Goal: Task Accomplishment & Management: Use online tool/utility

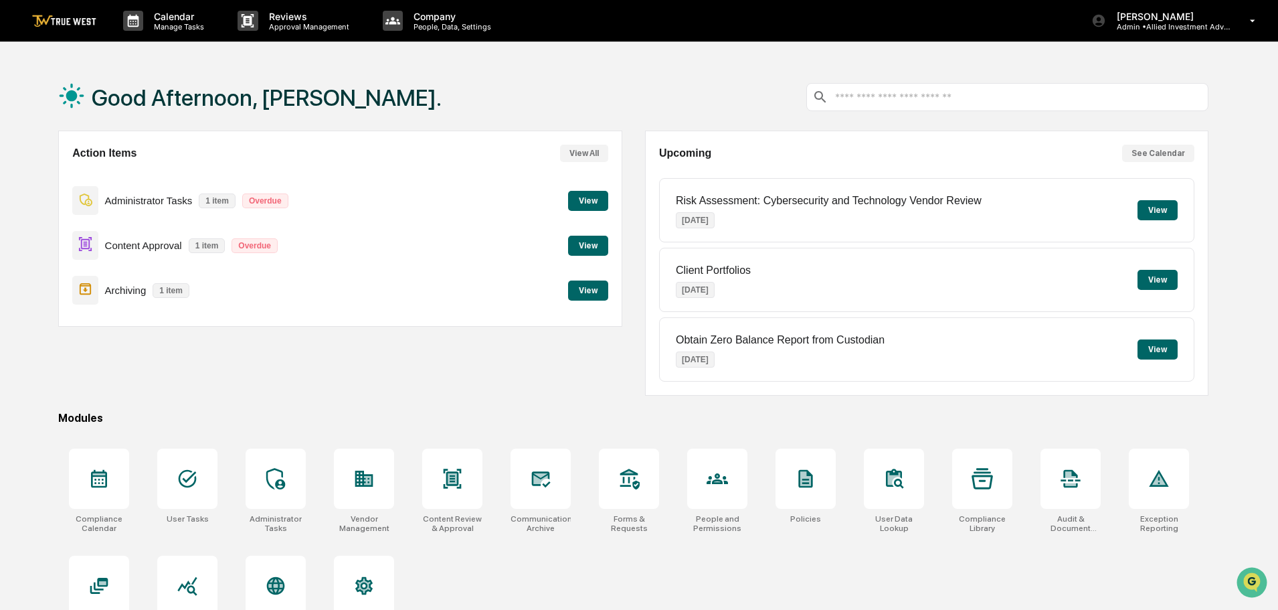
click at [592, 246] on button "View" at bounding box center [588, 246] width 40 height 20
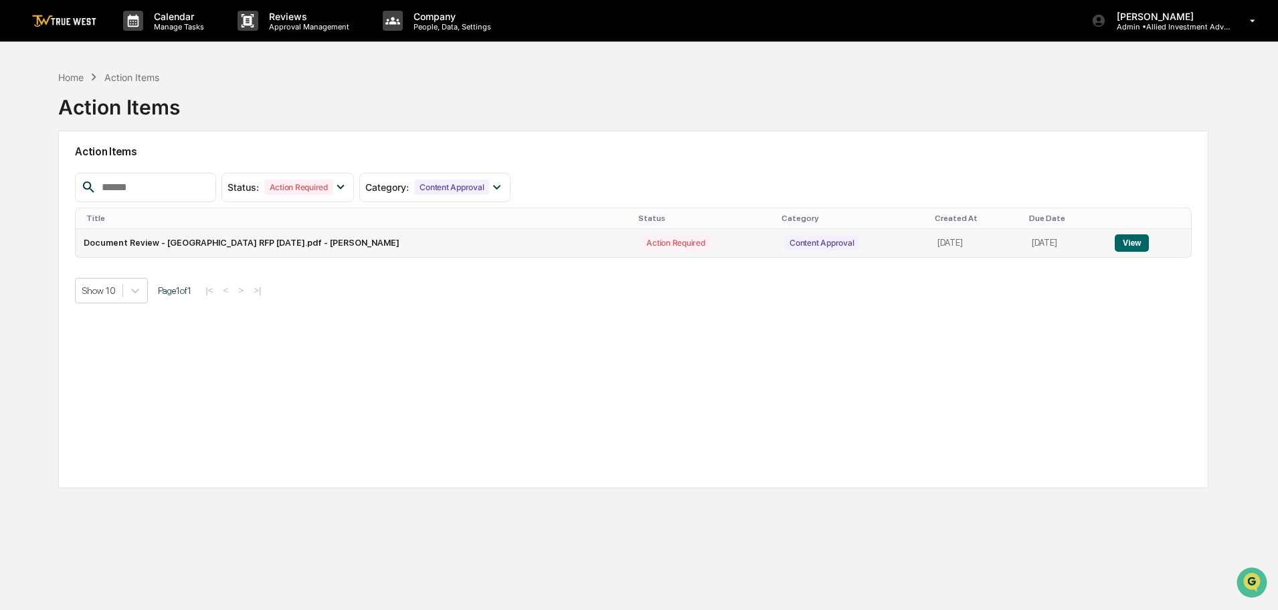
click at [1130, 241] on button "View" at bounding box center [1132, 242] width 34 height 17
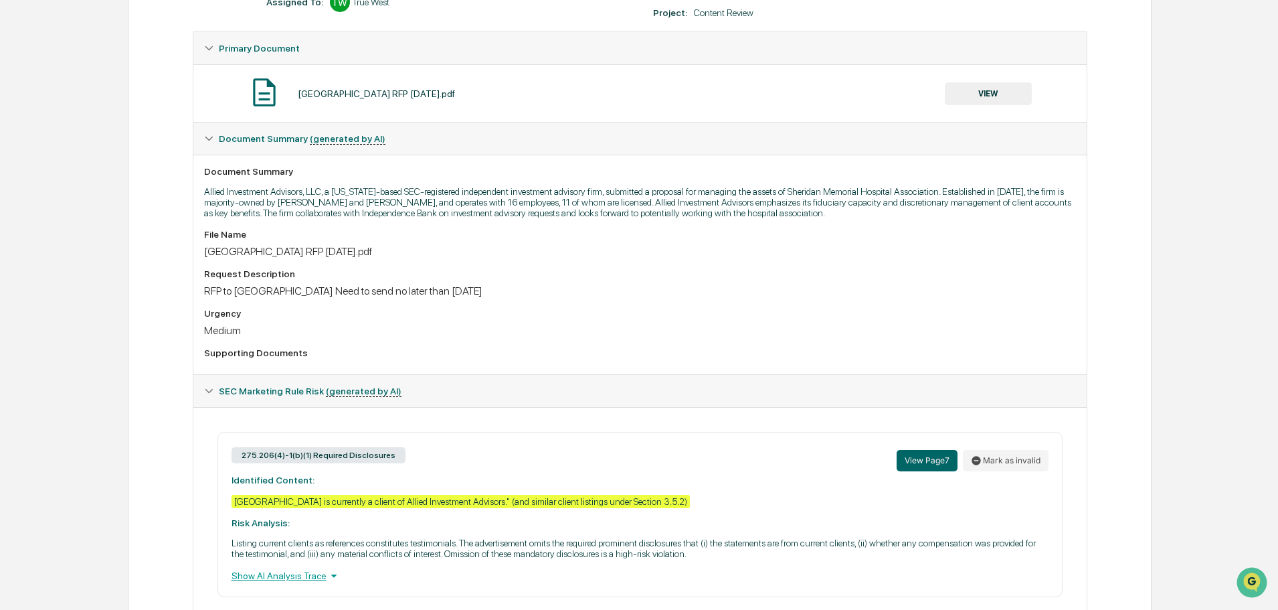
scroll to position [48, 0]
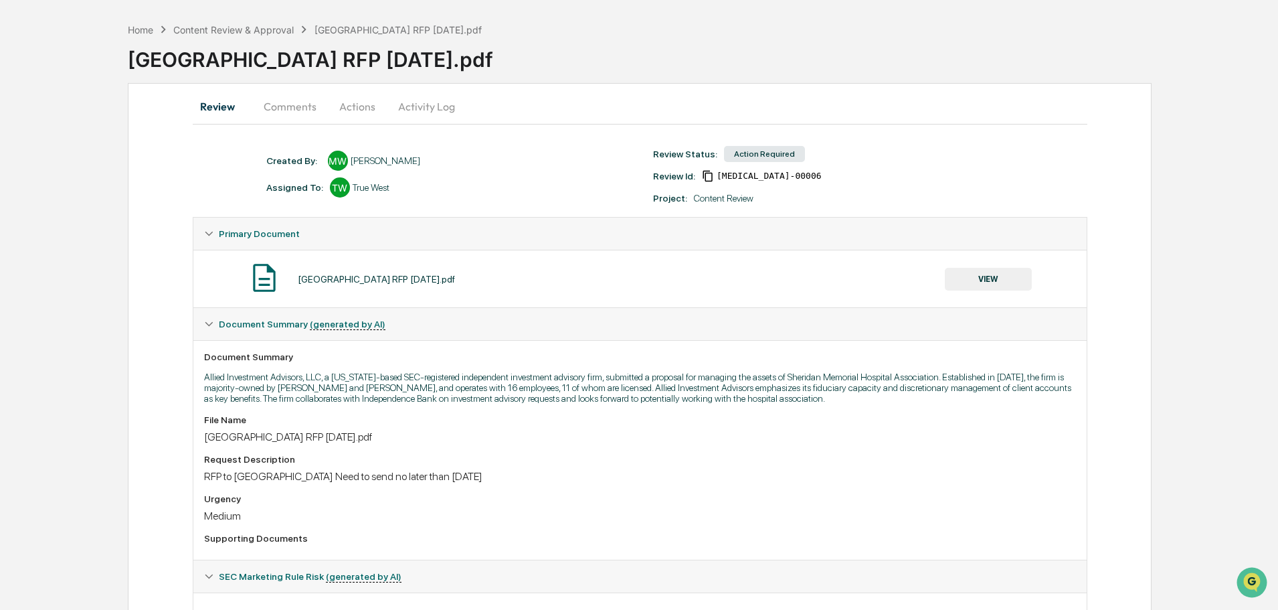
click at [996, 277] on button "VIEW" at bounding box center [988, 279] width 87 height 23
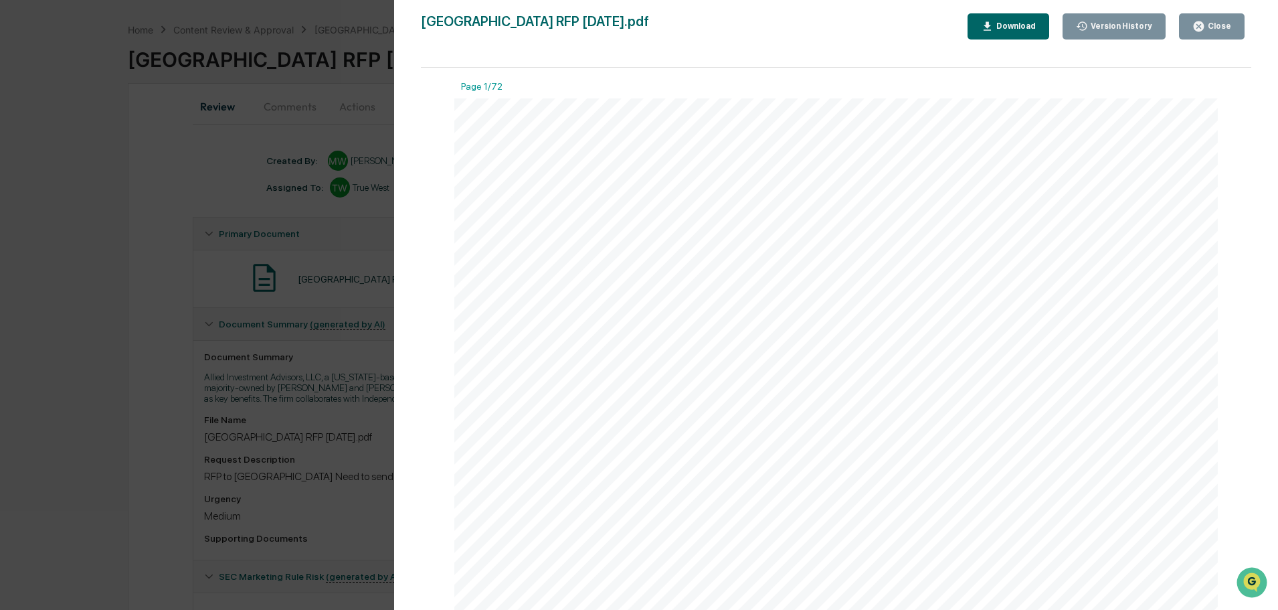
click at [1015, 27] on div "Download" at bounding box center [1015, 25] width 42 height 9
click at [141, 170] on div "Version History [DATE] 04:40 PM [PERSON_NAME][GEOGRAPHIC_DATA][PERSON_NAME] RFP…" at bounding box center [639, 305] width 1278 height 610
click at [199, 169] on div "Version History [DATE] 04:40 PM [PERSON_NAME][GEOGRAPHIC_DATA][PERSON_NAME] RFP…" at bounding box center [639, 305] width 1278 height 610
click at [1202, 23] on icon "button" at bounding box center [1199, 26] width 10 height 10
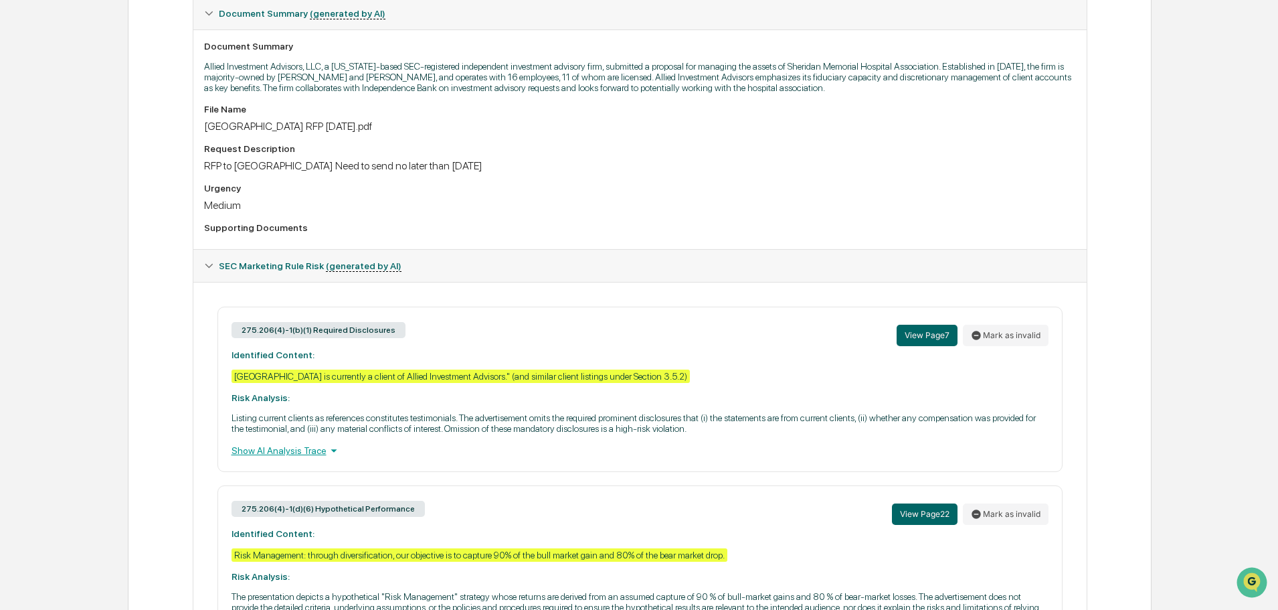
scroll to position [382, 0]
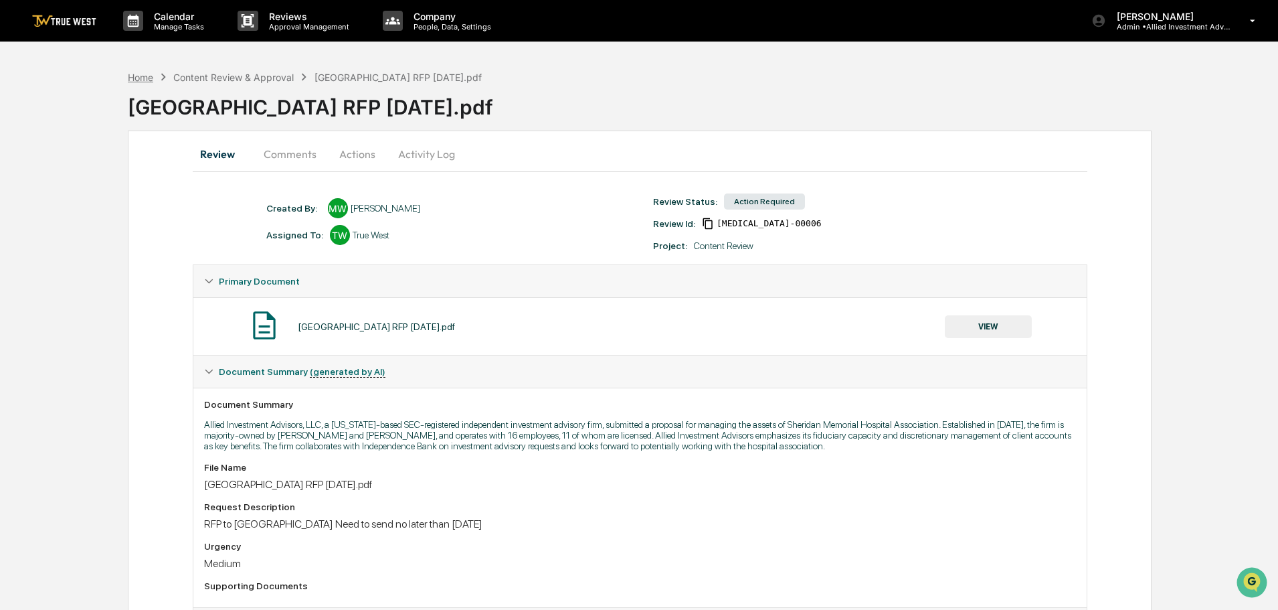
click at [147, 77] on div "Home" at bounding box center [140, 77] width 25 height 11
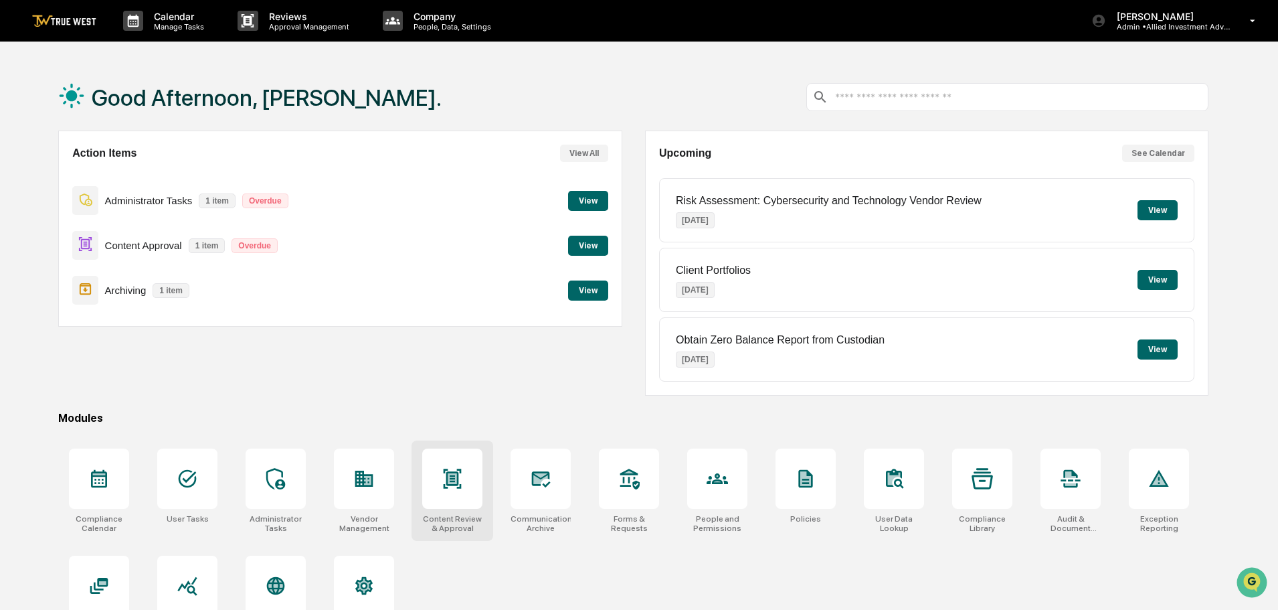
click at [443, 481] on icon at bounding box center [452, 478] width 21 height 21
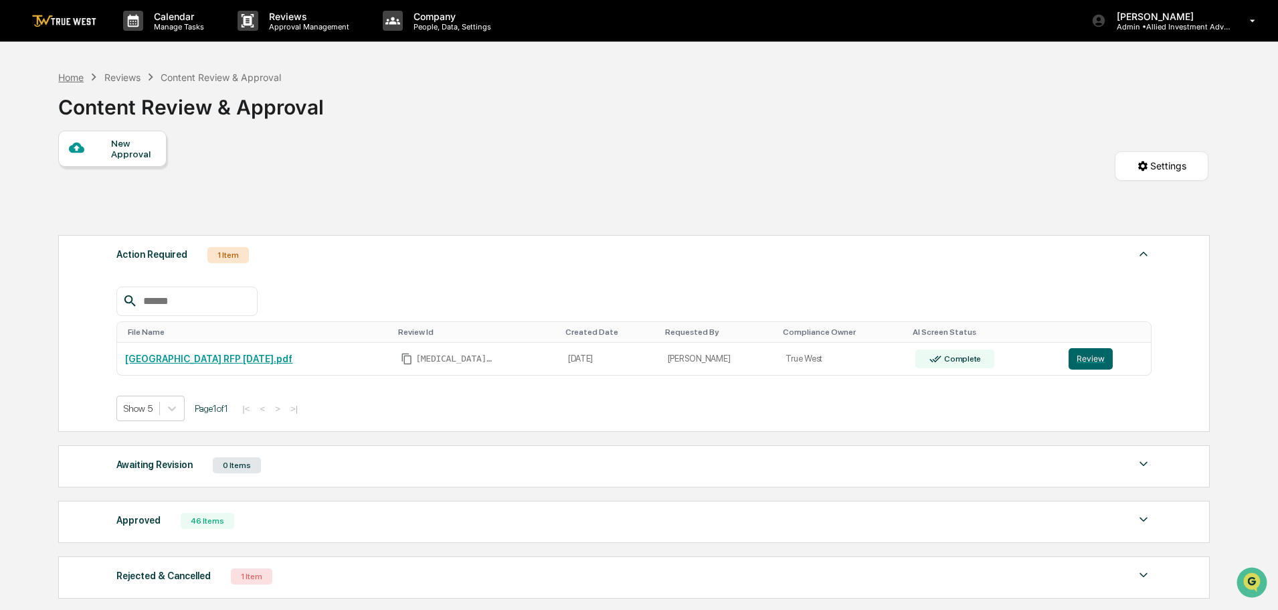
click at [73, 78] on div "Home" at bounding box center [70, 77] width 25 height 11
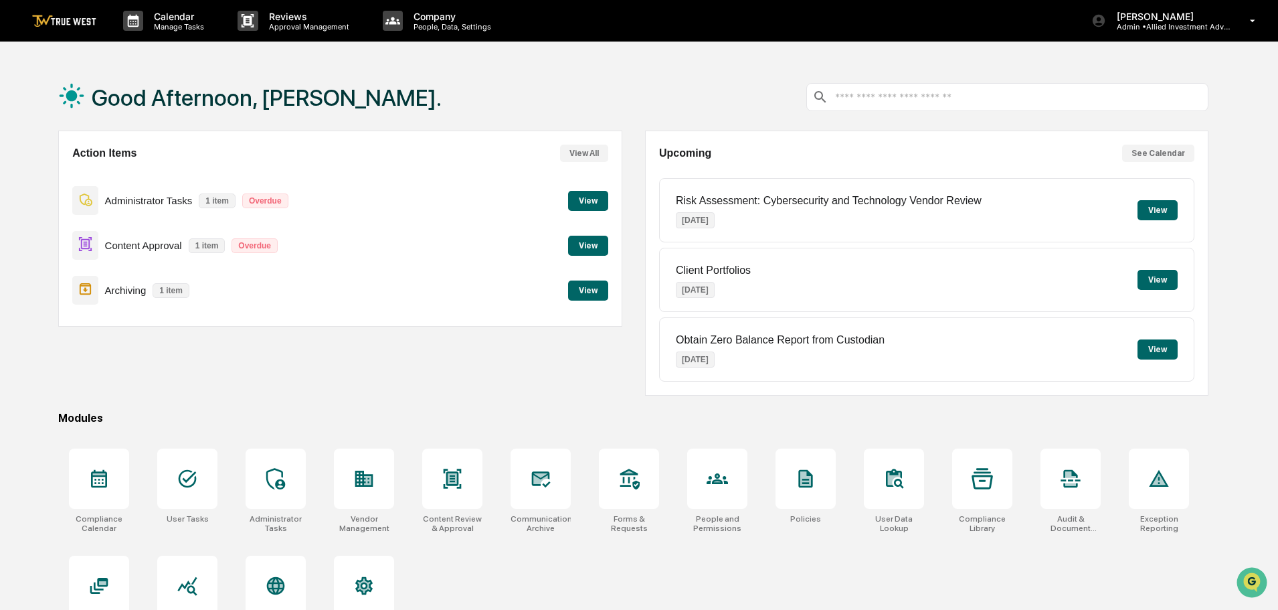
click at [586, 286] on button "View" at bounding box center [588, 290] width 40 height 20
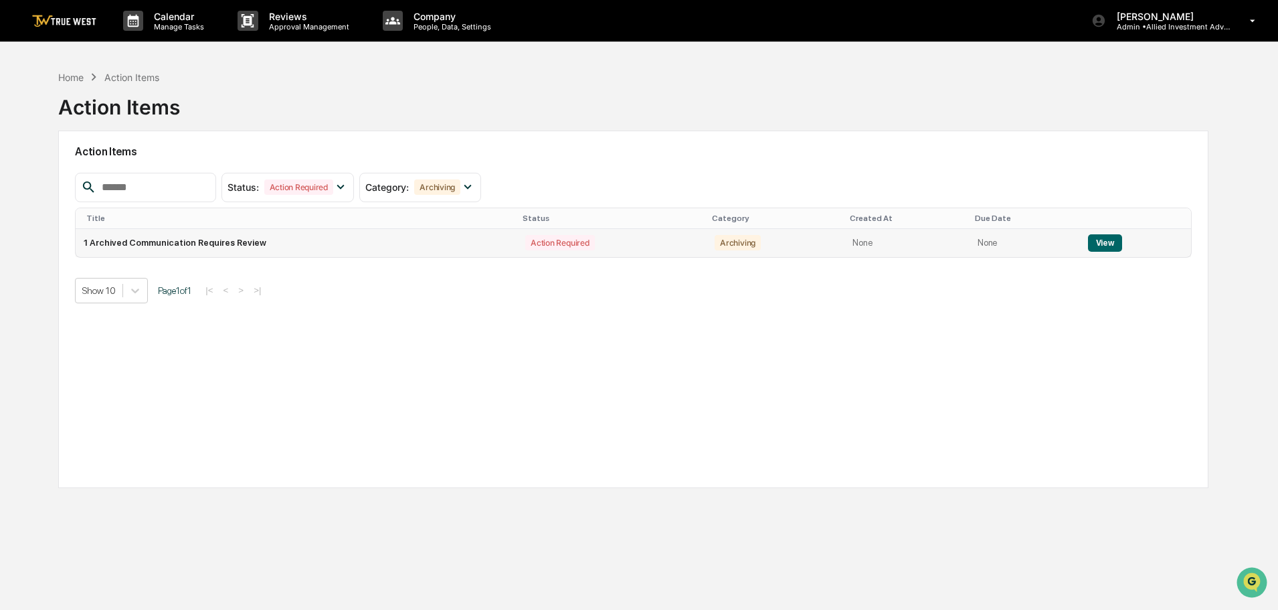
click at [1101, 242] on button "View" at bounding box center [1105, 242] width 34 height 17
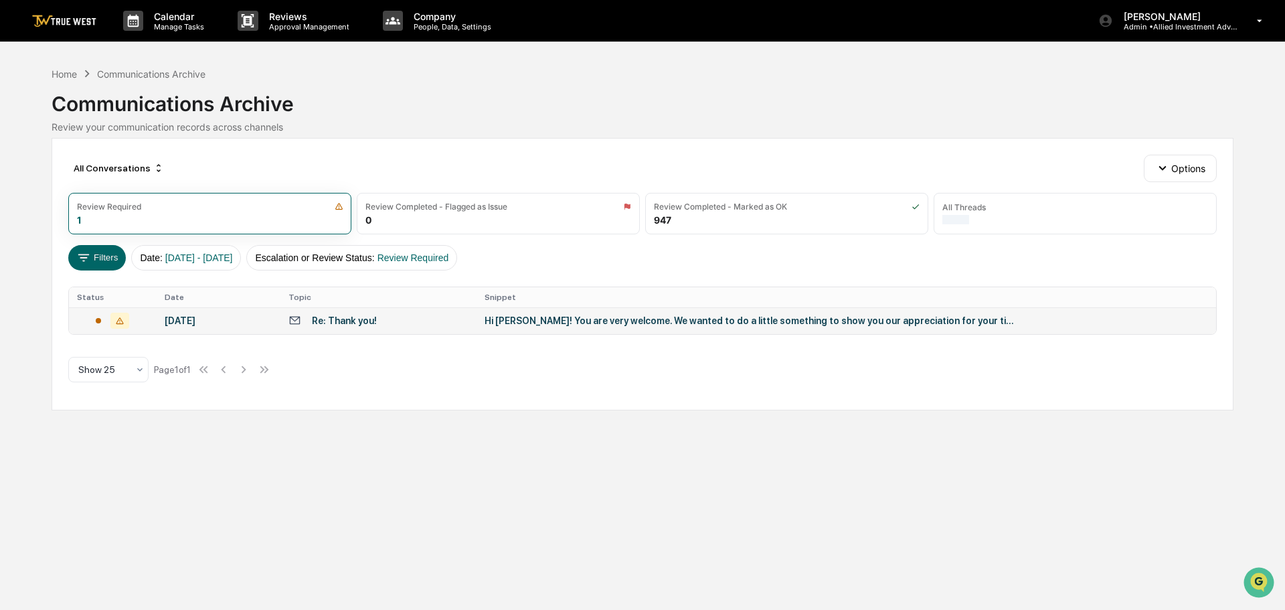
click at [700, 324] on div "Hi Kellie! You are very welcome. We wanted to do a little something to show you…" at bounding box center [751, 320] width 535 height 11
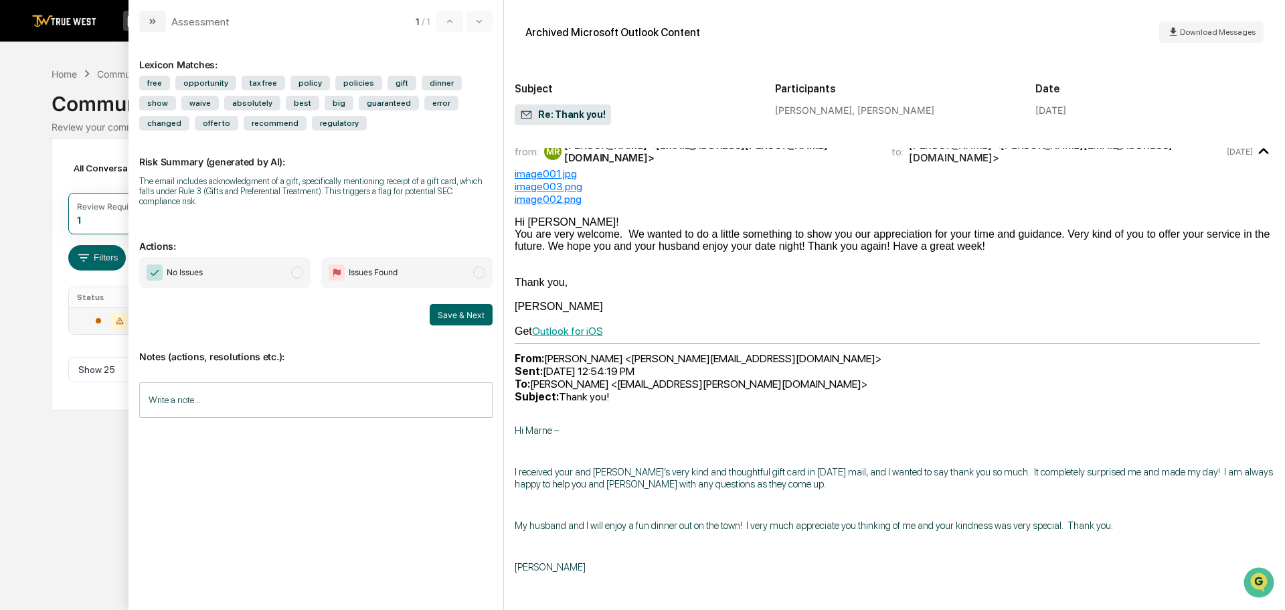
scroll to position [134, 0]
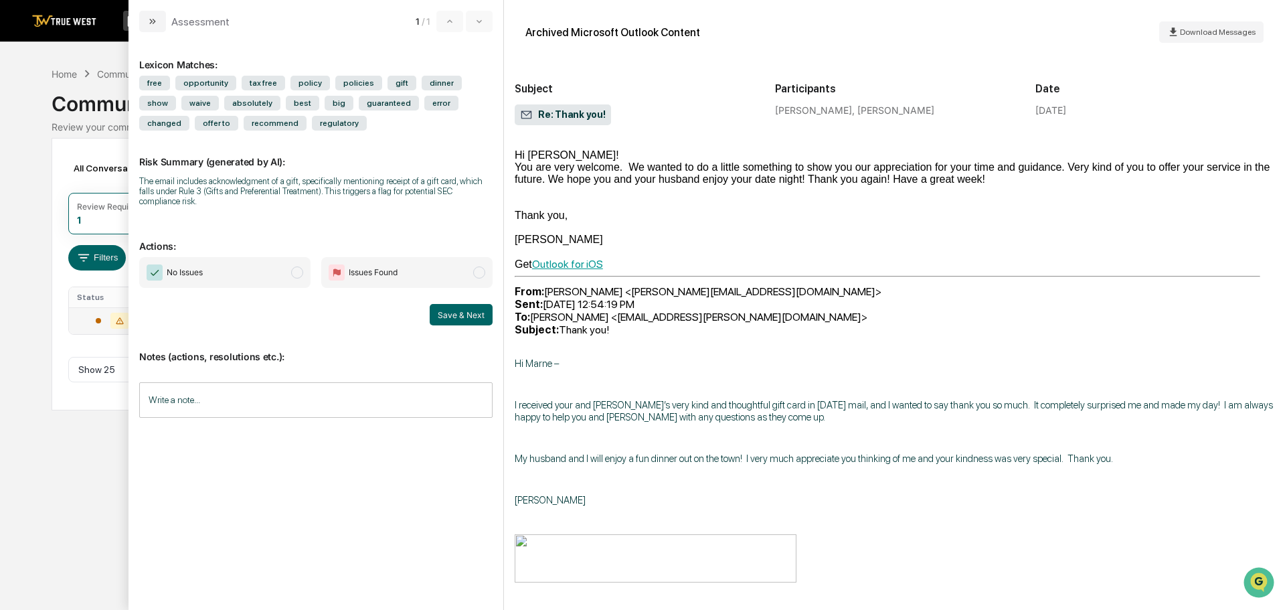
click at [17, 74] on div "Calendar Manage Tasks Reviews Approval Management Company People, Data, Setting…" at bounding box center [642, 305] width 1285 height 610
